Goal: Find specific page/section: Find specific page/section

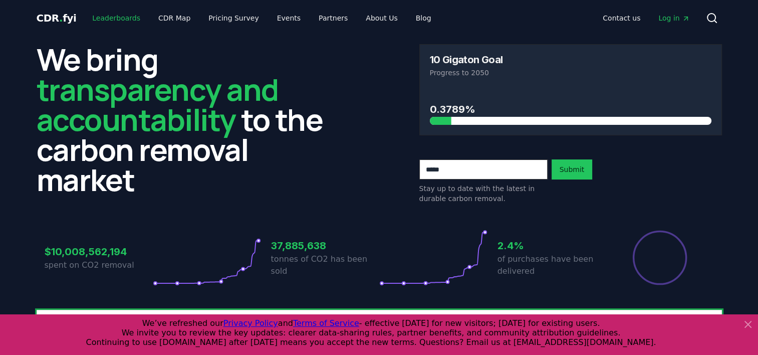
click at [107, 18] on link "Leaderboards" at bounding box center [116, 18] width 64 height 18
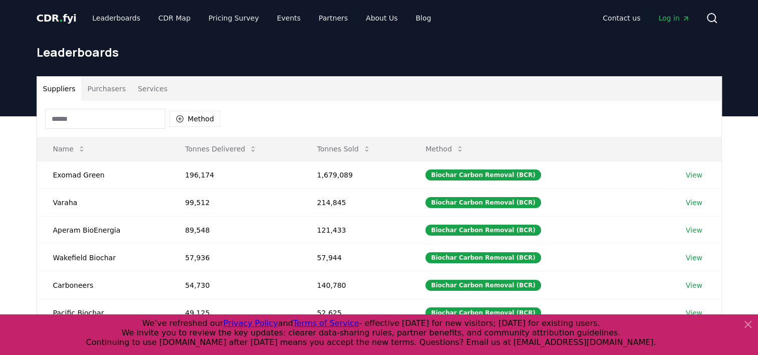
click at [89, 122] on input at bounding box center [105, 119] width 120 height 20
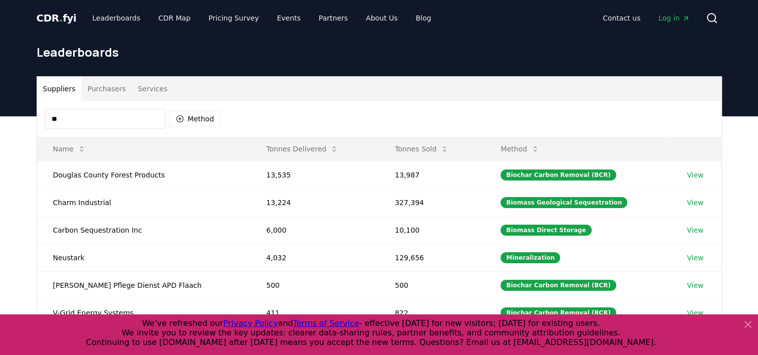
type input "*"
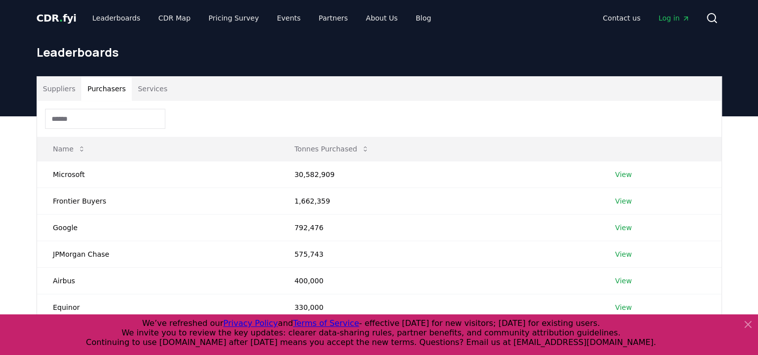
click at [93, 89] on button "Purchasers" at bounding box center [106, 89] width 51 height 24
click at [91, 120] on input at bounding box center [105, 119] width 120 height 20
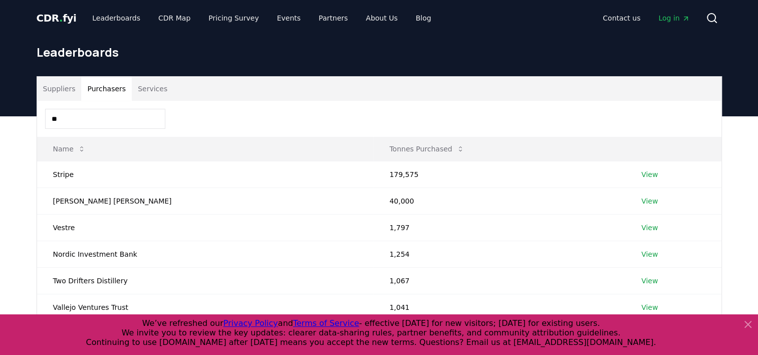
type input "*"
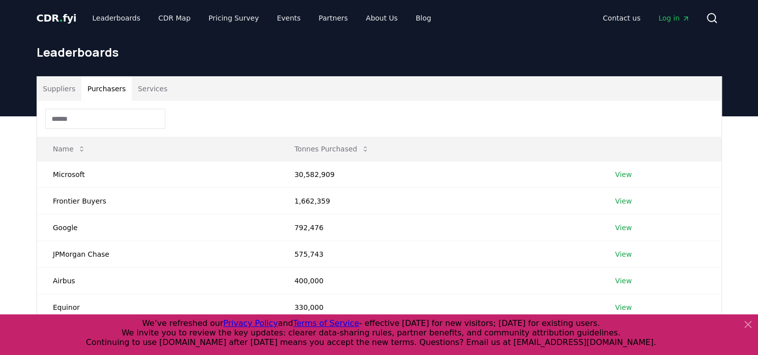
click at [148, 91] on button "Services" at bounding box center [153, 89] width 42 height 24
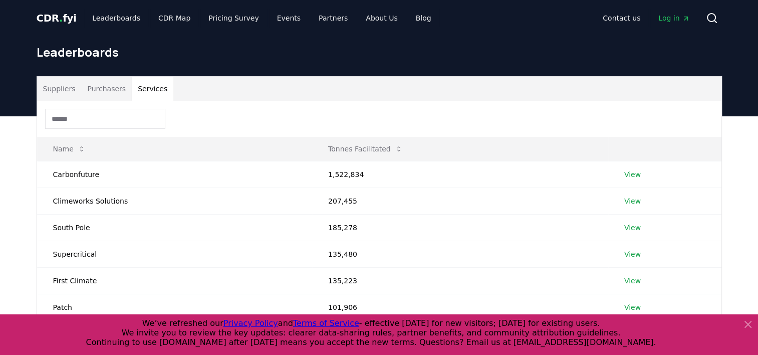
click at [89, 118] on input at bounding box center [105, 119] width 120 height 20
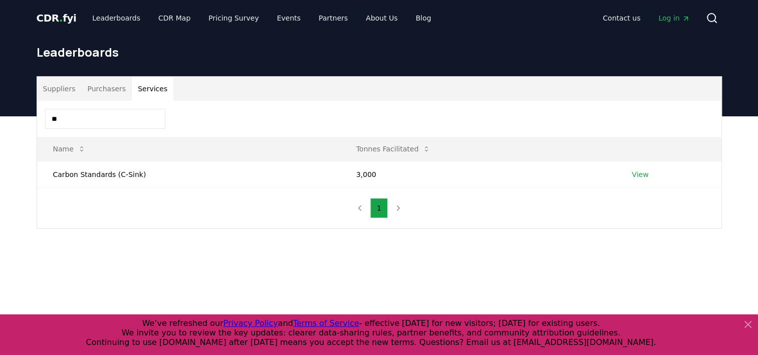
type input "*"
